Goal: Information Seeking & Learning: Find specific fact

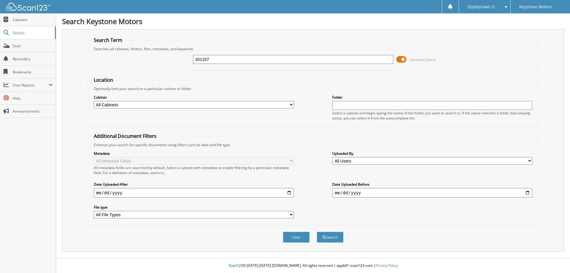
type input "301107"
click at [317, 232] on button "Search" at bounding box center [330, 237] width 27 height 11
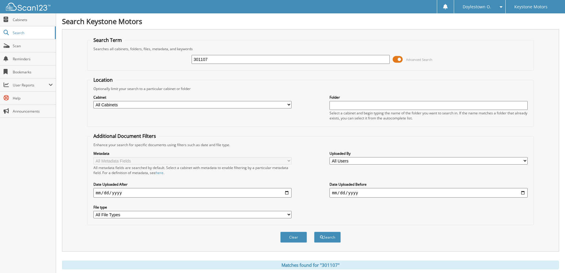
click at [398, 58] on span at bounding box center [398, 59] width 10 height 9
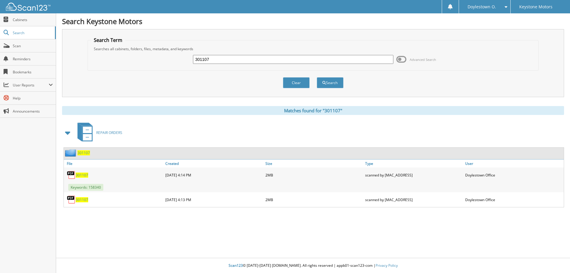
click at [82, 175] on span "301107" at bounding box center [82, 174] width 12 height 5
drag, startPoint x: 234, startPoint y: 61, endPoint x: 141, endPoint y: 57, distance: 93.3
click at [141, 57] on div "301107 Advanced Search" at bounding box center [313, 59] width 445 height 16
type input "302685"
click at [317, 77] on button "Search" at bounding box center [330, 82] width 27 height 11
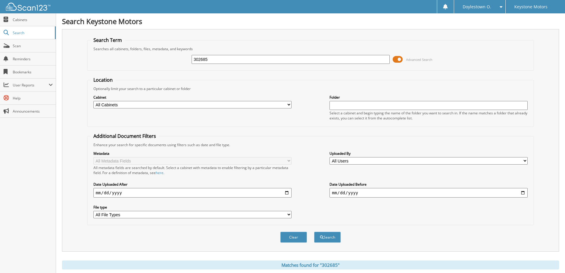
click at [400, 61] on span at bounding box center [398, 59] width 10 height 9
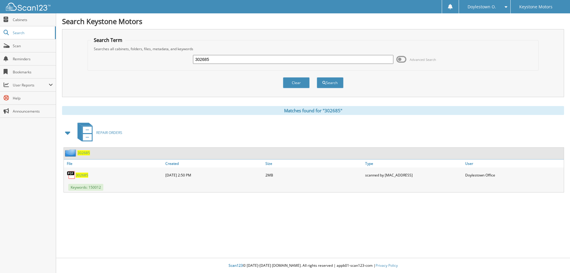
click at [83, 176] on span "302685" at bounding box center [82, 174] width 12 height 5
click at [240, 60] on input "302685" at bounding box center [293, 59] width 200 height 9
type input "302707"
click at [317, 77] on button "Search" at bounding box center [330, 82] width 27 height 11
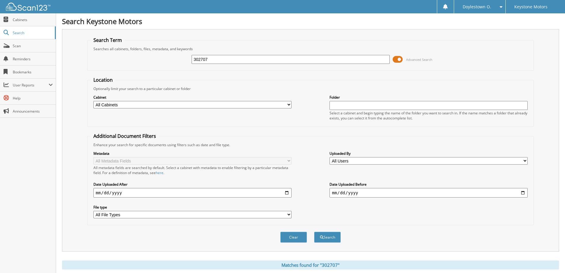
click at [400, 58] on span at bounding box center [398, 59] width 10 height 9
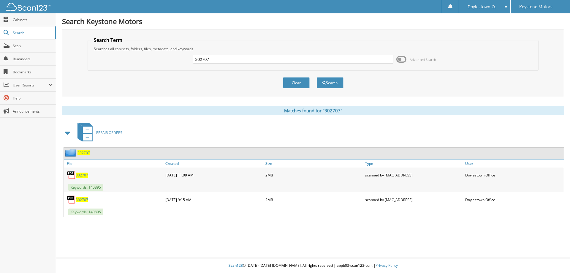
click at [86, 175] on span "302707" at bounding box center [82, 174] width 12 height 5
drag, startPoint x: 213, startPoint y: 60, endPoint x: 177, endPoint y: 56, distance: 35.6
click at [177, 56] on div "302707 Advanced Search" at bounding box center [313, 59] width 445 height 16
type input "302051"
click at [317, 77] on button "Search" at bounding box center [330, 82] width 27 height 11
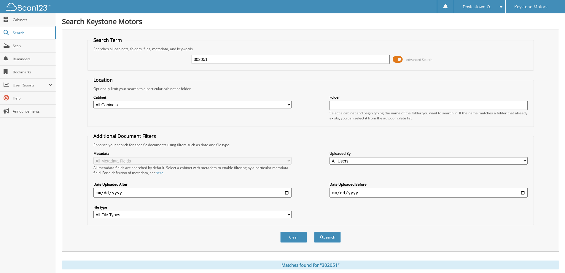
click at [397, 59] on span at bounding box center [398, 59] width 10 height 9
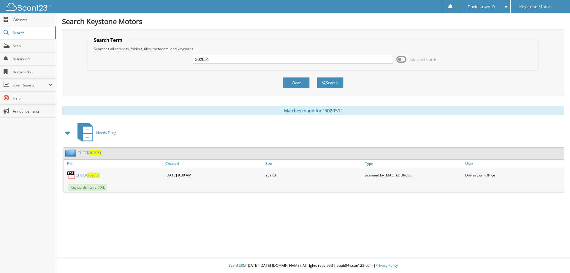
drag, startPoint x: 210, startPoint y: 60, endPoint x: 202, endPoint y: 60, distance: 8.0
click at [202, 60] on input "302051" at bounding box center [293, 59] width 200 height 9
type input "302699"
click at [317, 77] on button "Search" at bounding box center [330, 82] width 27 height 11
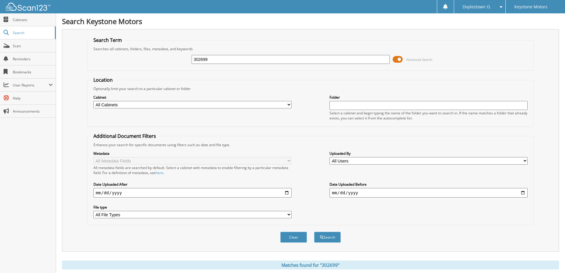
click at [405, 62] on span "Advanced Search" at bounding box center [413, 59] width 40 height 9
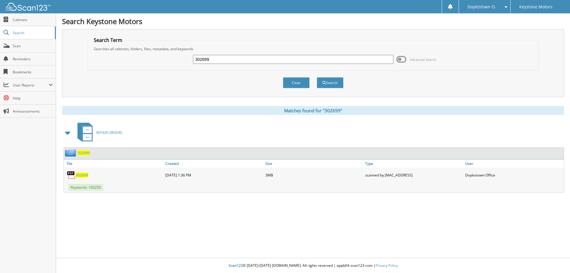
click at [80, 177] on span "302699" at bounding box center [82, 174] width 12 height 5
